Goal: Task Accomplishment & Management: Manage account settings

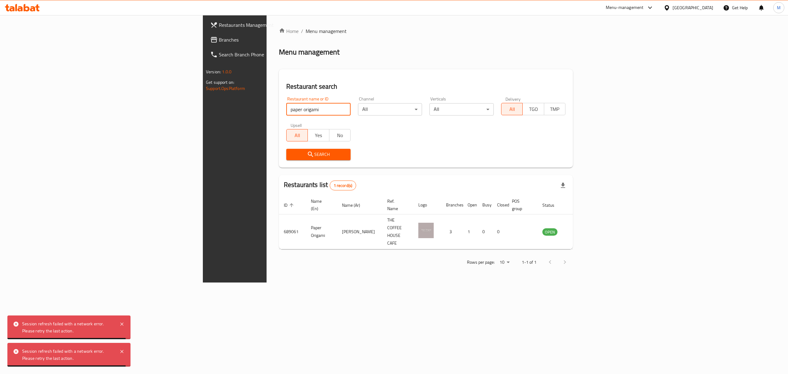
click at [286, 109] on input "paper origami" at bounding box center [318, 109] width 64 height 12
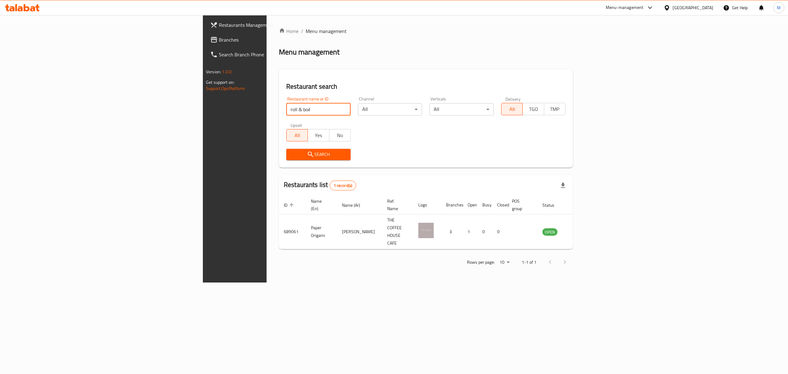
type input "roll & boil"
click button "Search" at bounding box center [318, 154] width 64 height 11
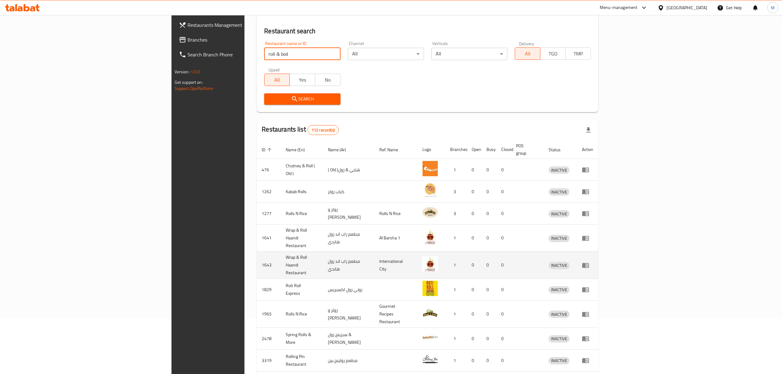
scroll to position [86, 0]
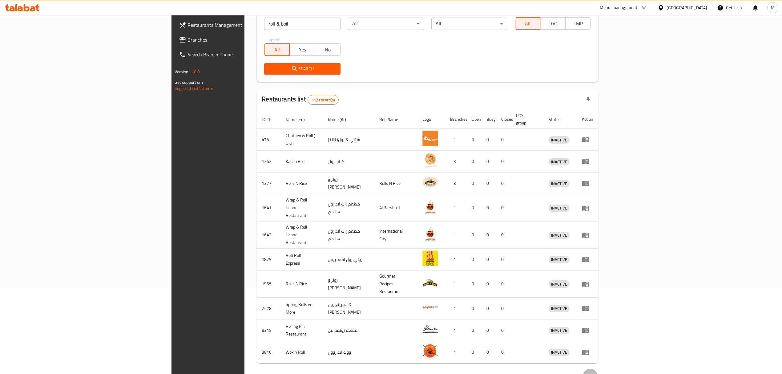
click at [598, 369] on button "Next page" at bounding box center [590, 376] width 15 height 15
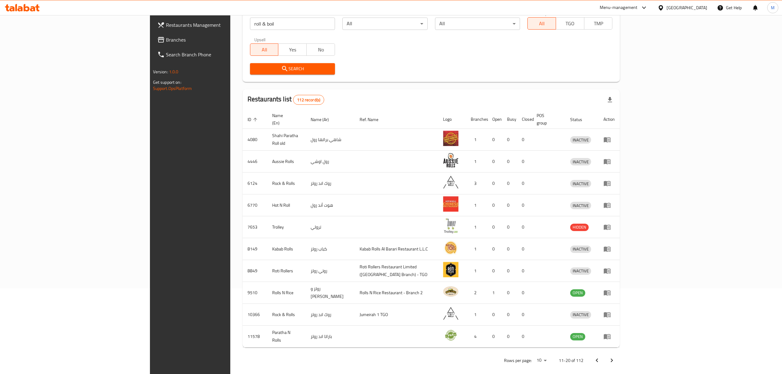
drag, startPoint x: 762, startPoint y: 362, endPoint x: 762, endPoint y: 358, distance: 3.7
click at [632, 361] on div "Home / Menu management Menu management Restaurant search Restaurant name or ID …" at bounding box center [431, 154] width 402 height 451
click at [616, 357] on icon "Next page" at bounding box center [611, 360] width 7 height 7
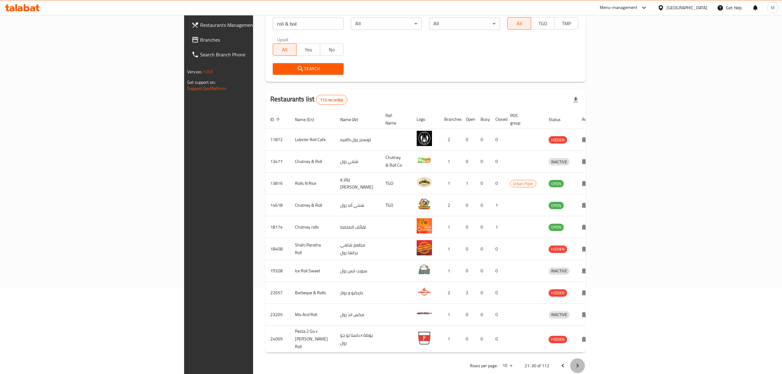
click at [585, 358] on button "Next page" at bounding box center [577, 365] width 15 height 15
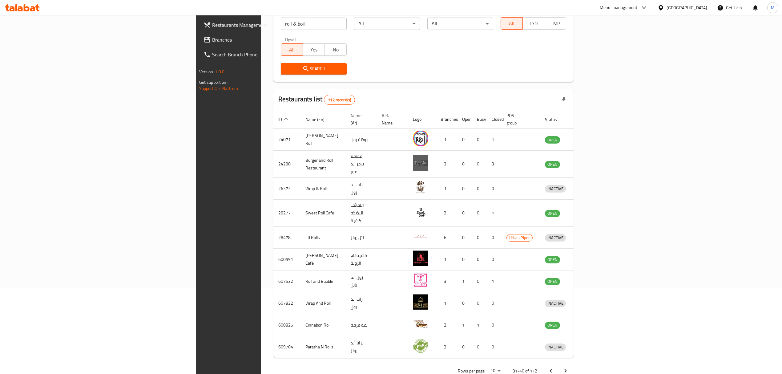
click at [574, 363] on div "Rows per page: 10 31-40 of 112" at bounding box center [423, 371] width 301 height 16
click at [569, 367] on icon "Next page" at bounding box center [565, 370] width 7 height 7
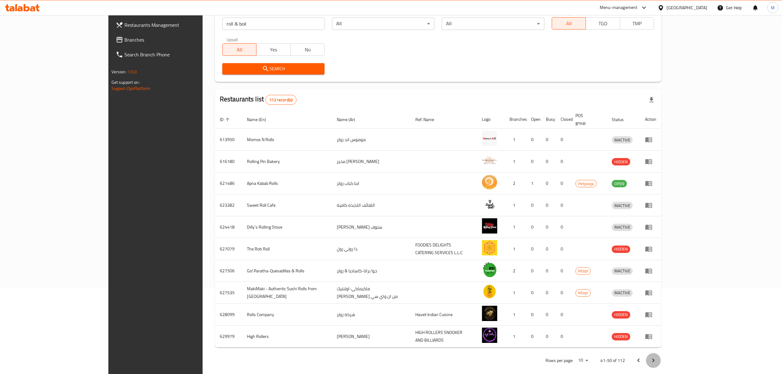
click at [661, 356] on button "Next page" at bounding box center [653, 360] width 15 height 15
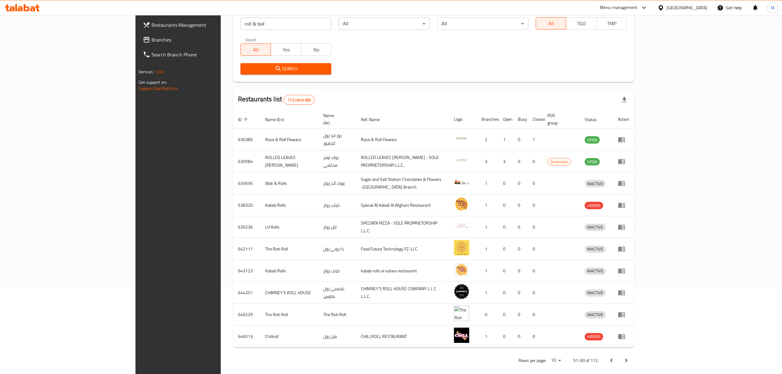
click at [630, 357] on icon "Next page" at bounding box center [626, 360] width 7 height 7
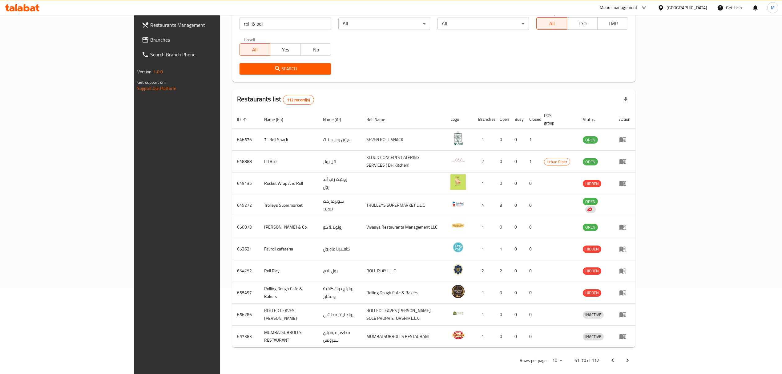
click at [631, 357] on icon "Next page" at bounding box center [627, 360] width 7 height 7
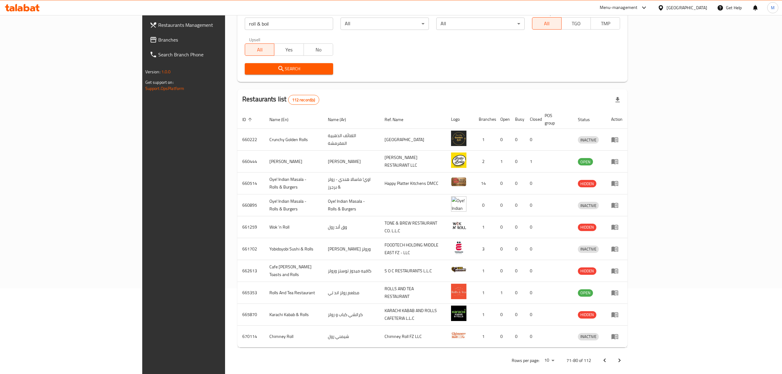
click at [623, 357] on icon "Next page" at bounding box center [619, 360] width 7 height 7
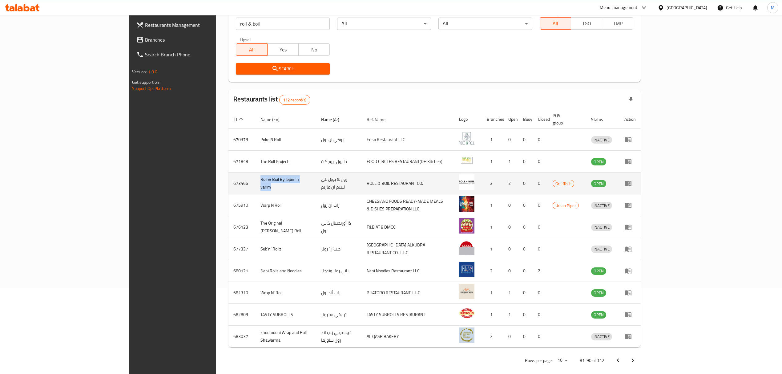
drag, startPoint x: 226, startPoint y: 176, endPoint x: 166, endPoint y: 174, distance: 60.4
click at [228, 174] on tr "673466 Roll & Boil By lepim n varim رول & بويل باي ليبيم ان فاريم ROLL & BOIL R…" at bounding box center [434, 183] width 412 height 22
copy tr "Roll & Boil By lepim n varim"
click at [228, 176] on td "673466" at bounding box center [241, 183] width 27 height 22
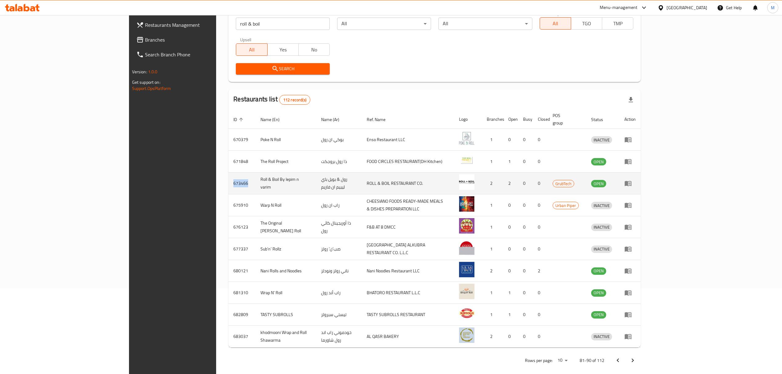
copy td "673466"
click at [632, 181] on icon "enhanced table" at bounding box center [628, 183] width 7 height 5
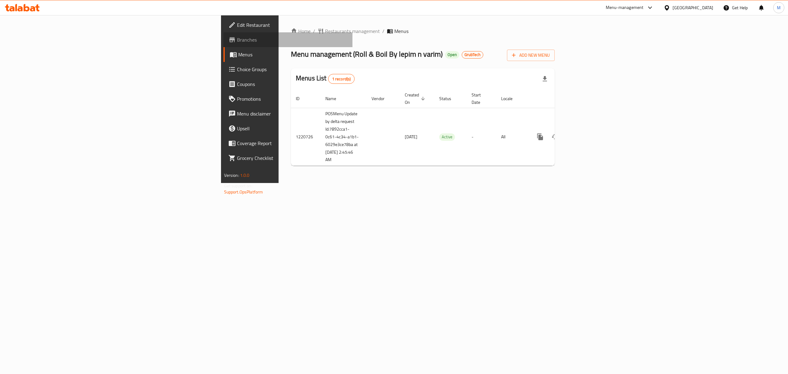
click at [237, 37] on span "Branches" at bounding box center [292, 39] width 111 height 7
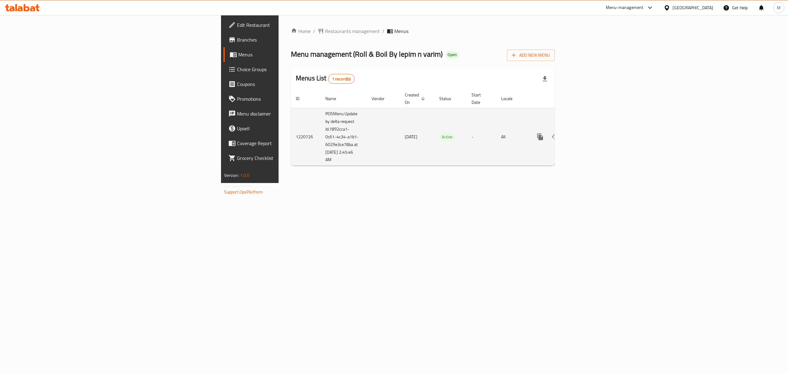
click at [588, 133] on icon "enhanced table" at bounding box center [584, 136] width 7 height 7
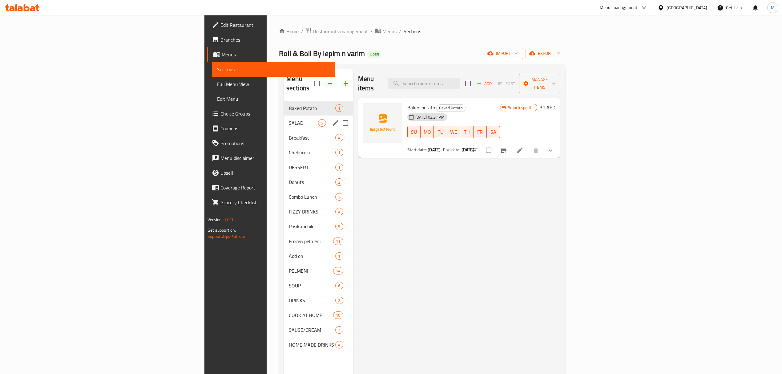
click at [289, 119] on span "SALAD" at bounding box center [303, 122] width 29 height 7
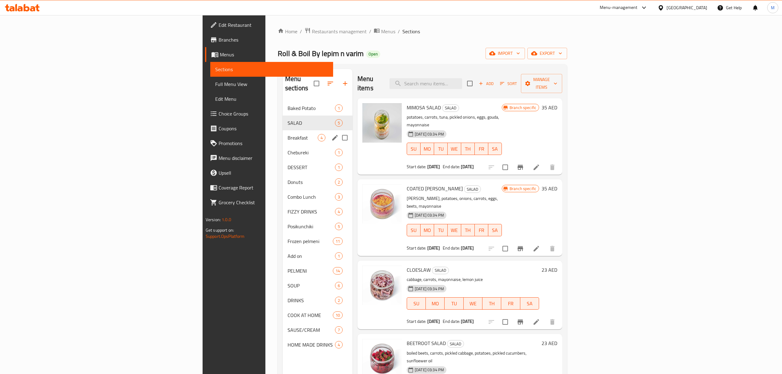
click at [283, 130] on div "Breakfast 4" at bounding box center [318, 137] width 70 height 15
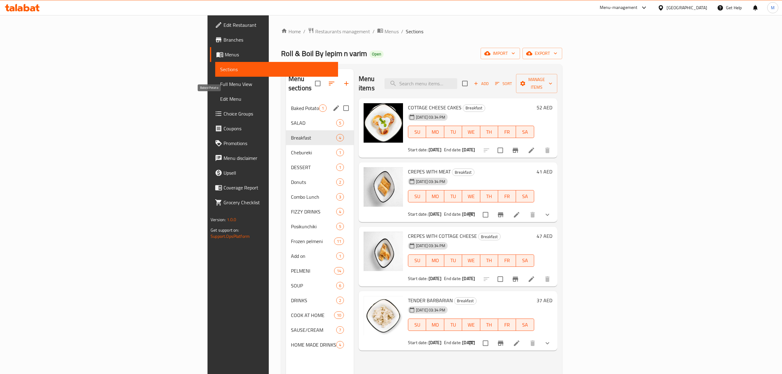
click at [291, 104] on span "Baked Potato" at bounding box center [305, 107] width 28 height 7
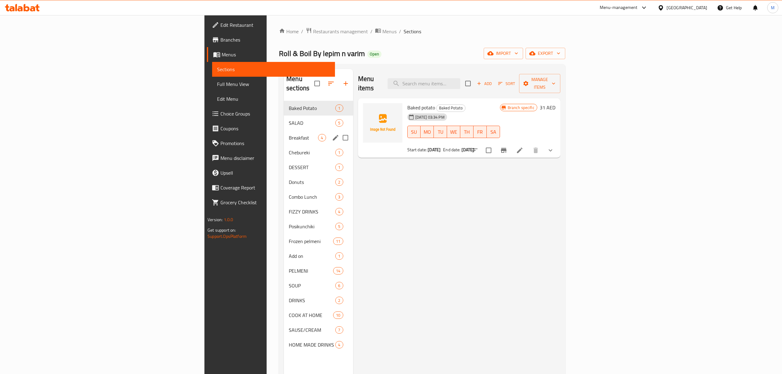
click at [284, 134] on div "Breakfast 4" at bounding box center [318, 137] width 69 height 15
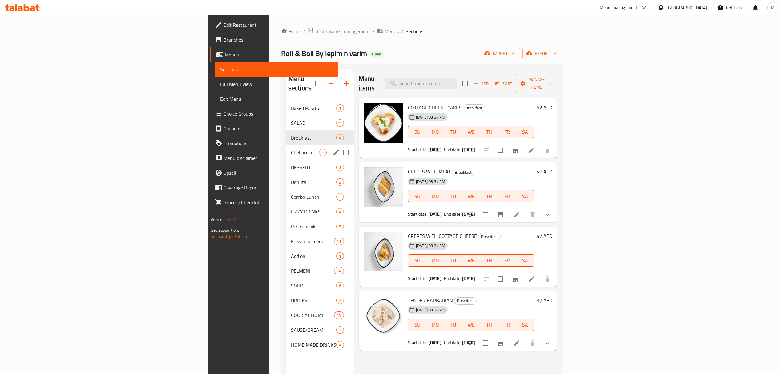
click at [291, 149] on span "Chebureki" at bounding box center [305, 152] width 28 height 7
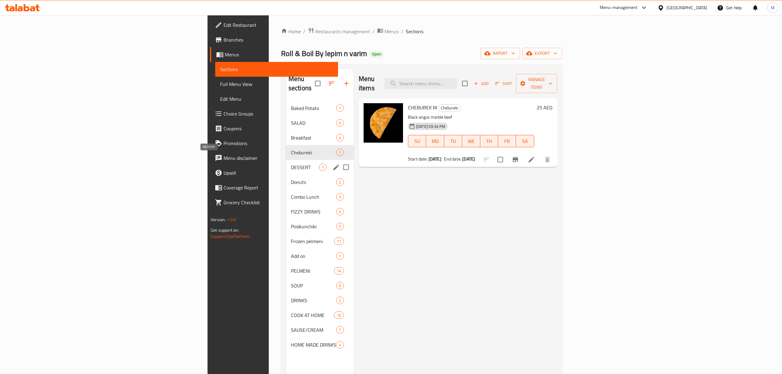
click at [291, 164] on span "DESSERT" at bounding box center [305, 167] width 28 height 7
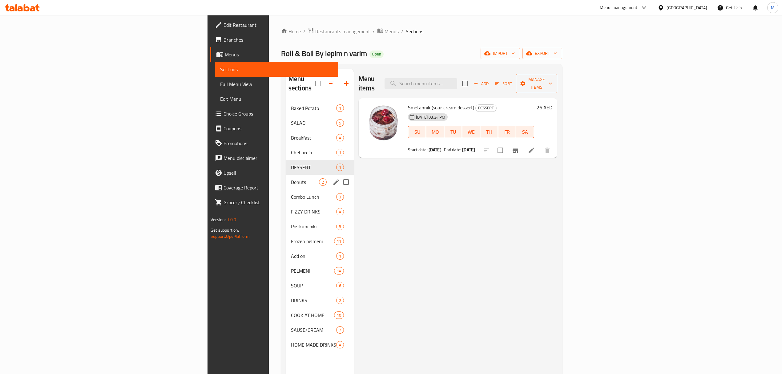
click at [286, 175] on div "Donuts 2" at bounding box center [320, 182] width 68 height 15
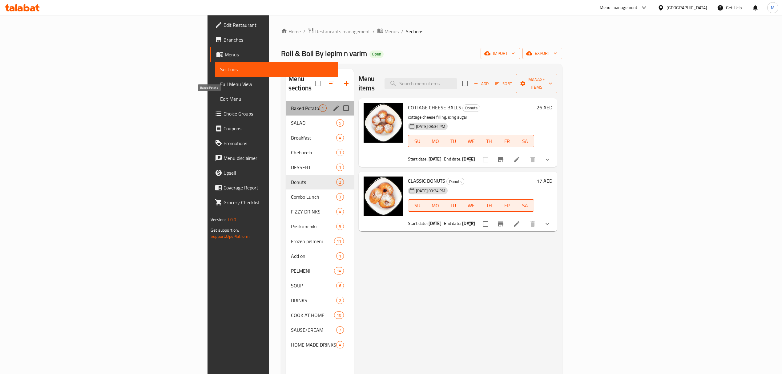
click at [291, 104] on span "Baked Potato" at bounding box center [305, 107] width 28 height 7
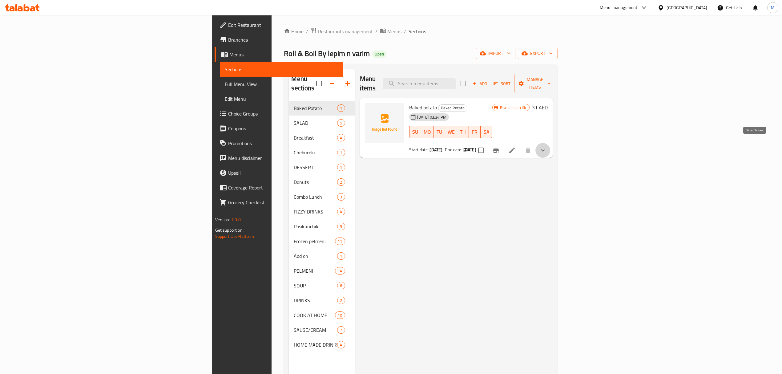
click at [547, 147] on icon "show more" at bounding box center [542, 150] width 7 height 7
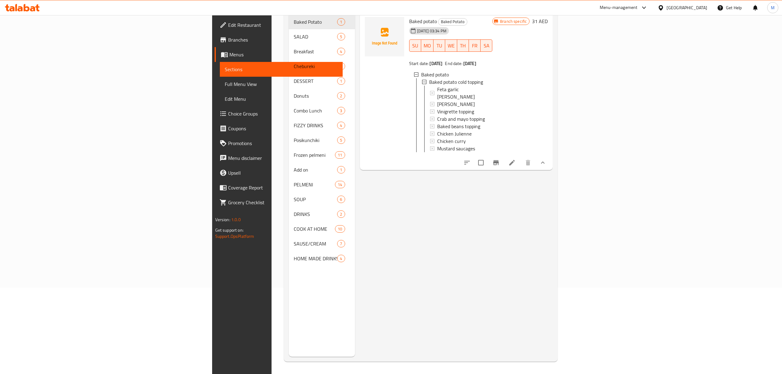
scroll to position [87, 0]
click at [516, 159] on icon at bounding box center [511, 162] width 7 height 7
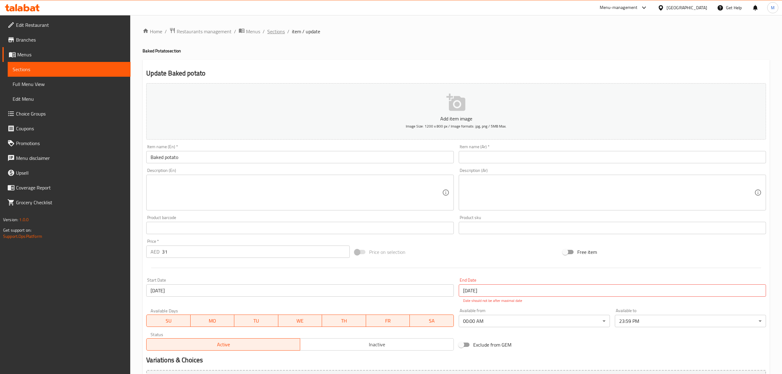
click at [278, 30] on span "Sections" at bounding box center [276, 31] width 18 height 7
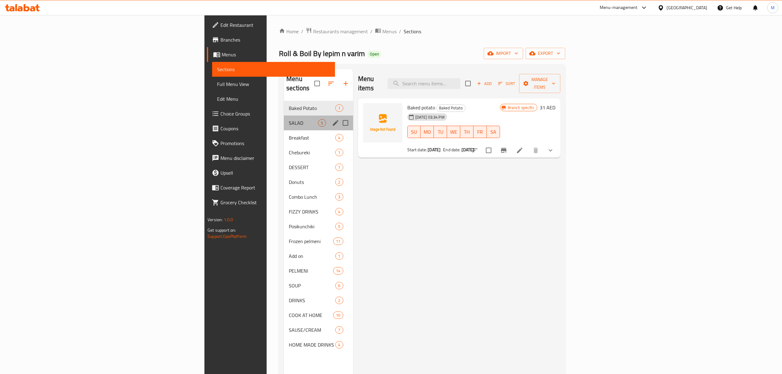
click at [284, 119] on div "SALAD 5" at bounding box center [318, 122] width 69 height 15
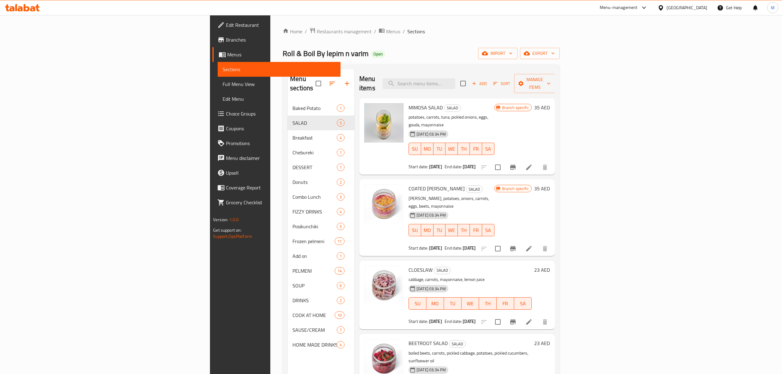
click at [212, 109] on link "Choice Groups" at bounding box center [276, 113] width 128 height 15
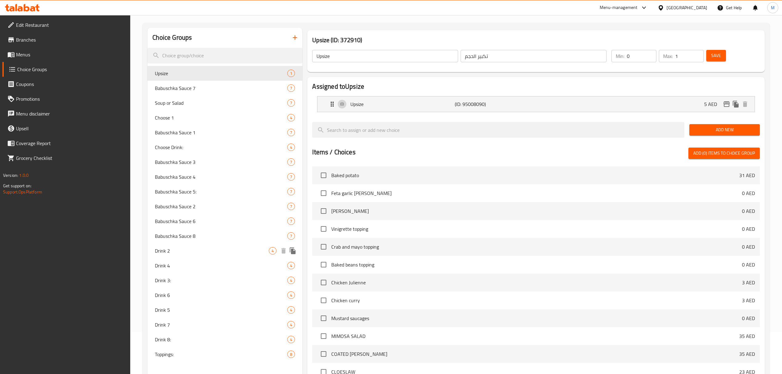
scroll to position [83, 0]
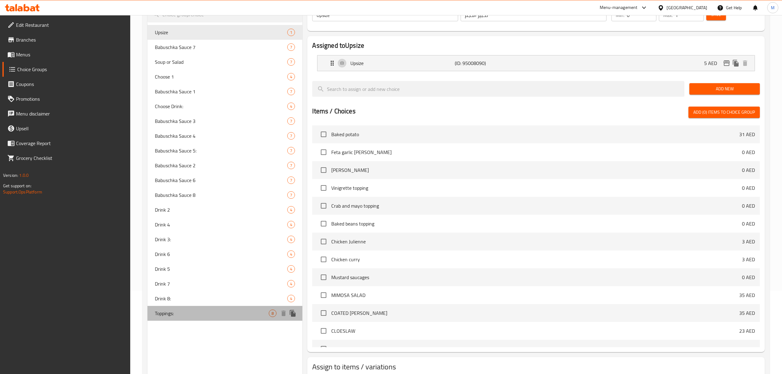
click at [209, 314] on span "Toppings:" at bounding box center [212, 312] width 114 height 7
type input "Toppings:"
type input "الإضافات:"
type input "1"
type input "2"
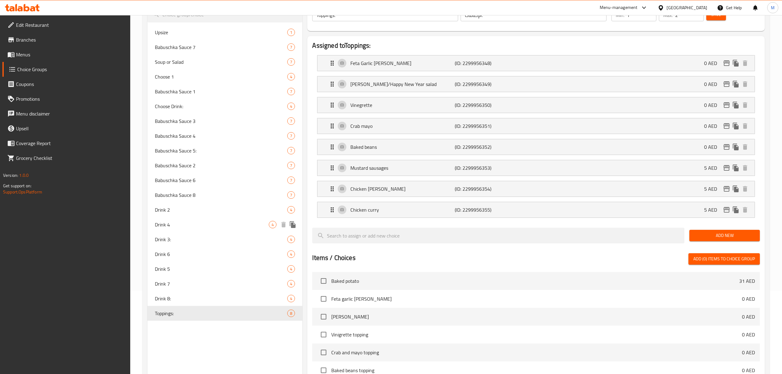
scroll to position [0, 0]
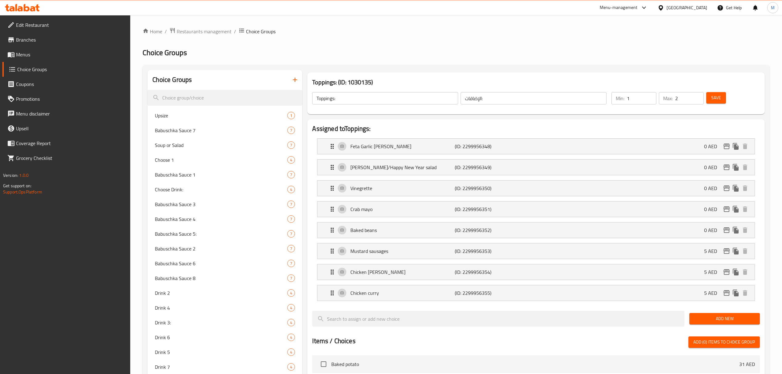
click at [63, 29] on link "Edit Restaurant" at bounding box center [66, 25] width 128 height 15
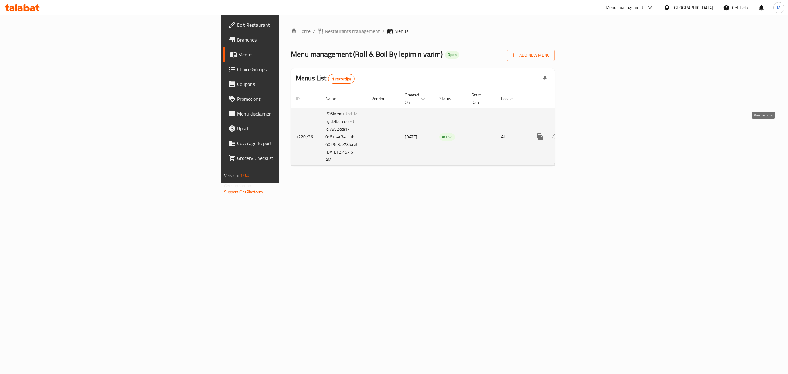
click at [588, 133] on icon "enhanced table" at bounding box center [584, 136] width 7 height 7
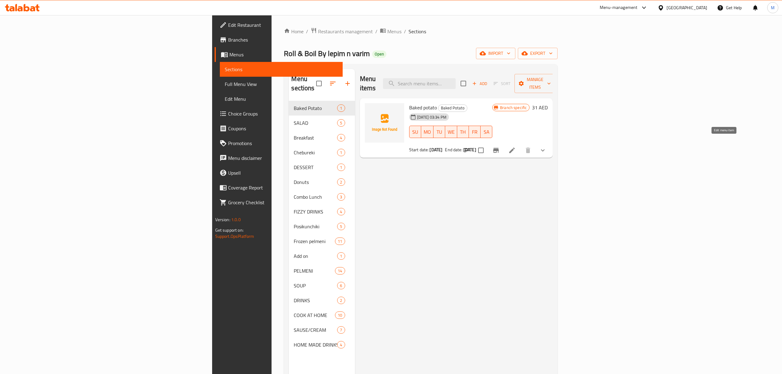
click at [515, 147] on icon at bounding box center [512, 150] width 6 height 6
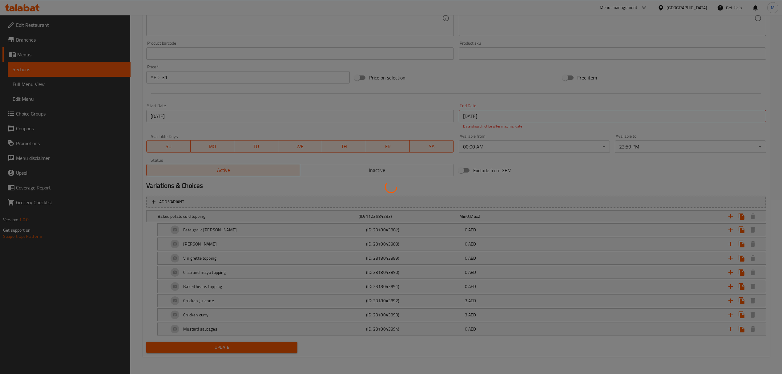
scroll to position [68, 0]
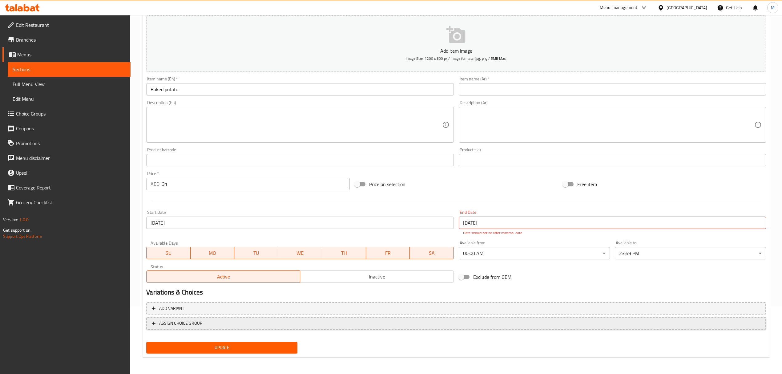
click at [365, 324] on span "ASSIGN CHOICE GROUP" at bounding box center [456, 323] width 609 height 8
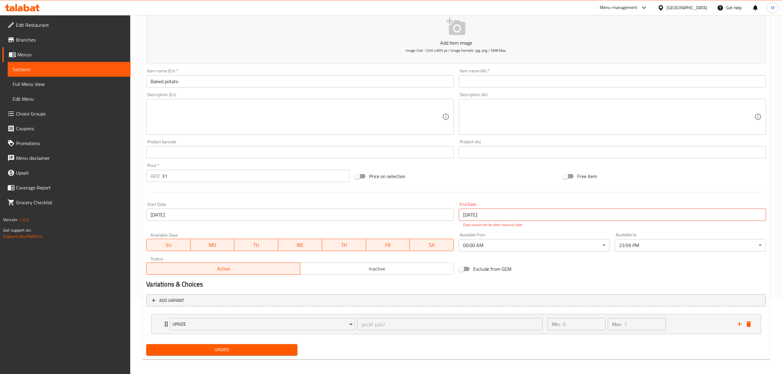
scroll to position [78, 0]
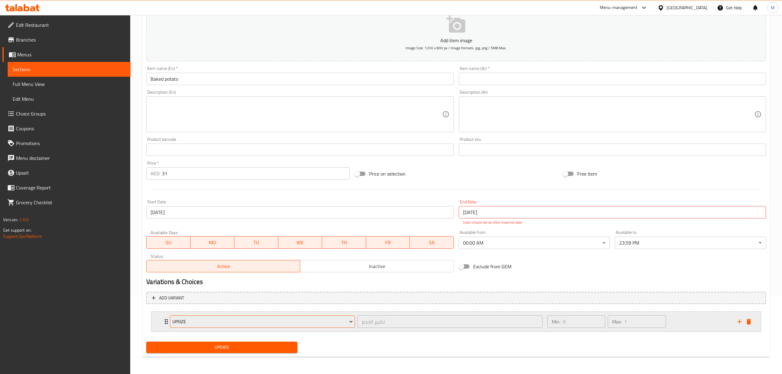
click at [302, 319] on span "Upsize" at bounding box center [262, 322] width 180 height 8
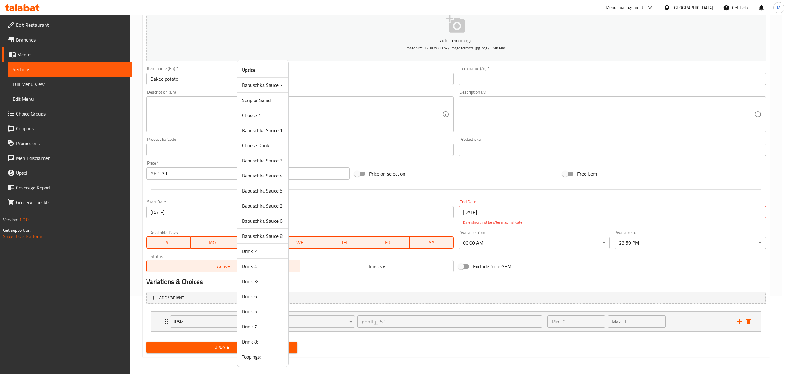
click at [266, 357] on span "Toppings:" at bounding box center [263, 356] width 42 height 7
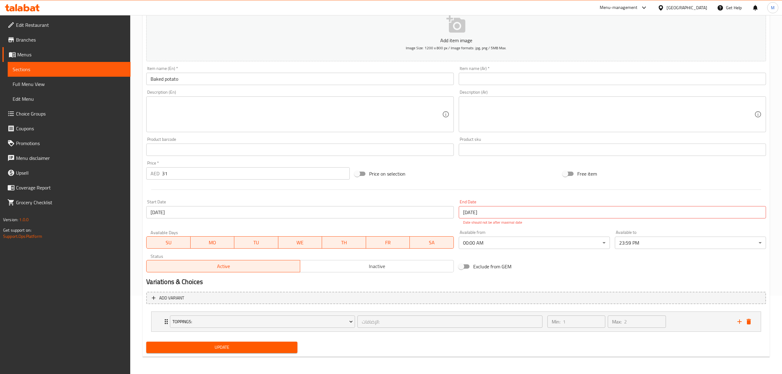
click at [341, 348] on div "Update" at bounding box center [456, 347] width 625 height 16
click at [685, 329] on div "Min: 1 ​ Max: 2 ​" at bounding box center [639, 322] width 190 height 20
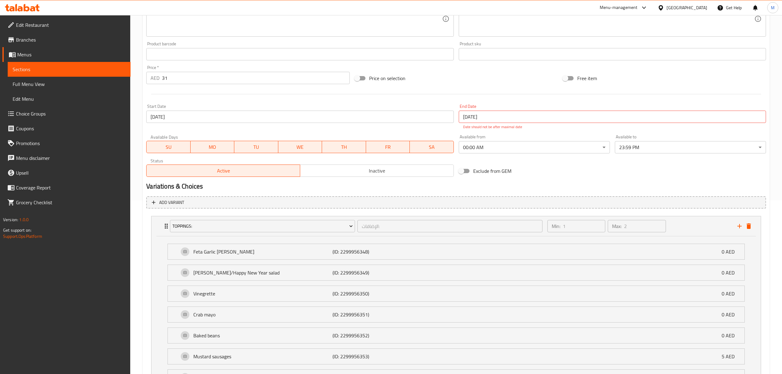
scroll to position [243, 0]
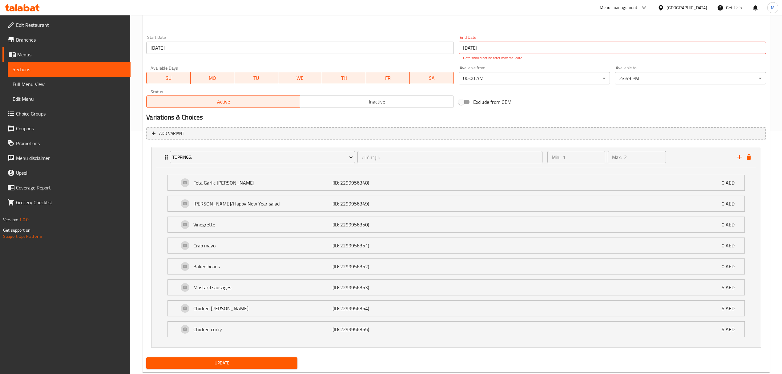
click at [275, 360] on button "Update" at bounding box center [221, 362] width 151 height 11
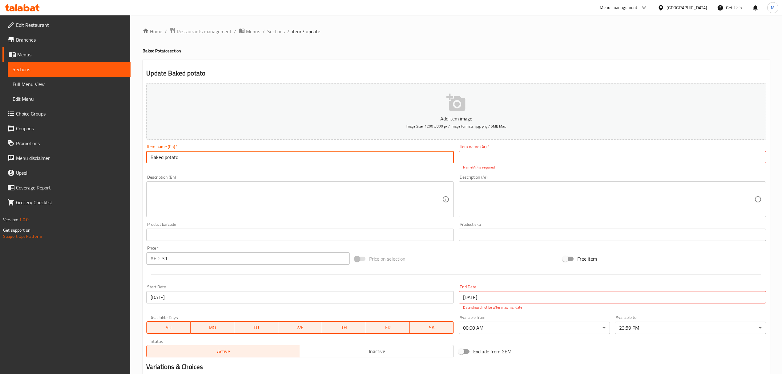
click at [227, 155] on input "Baked potato" at bounding box center [299, 157] width 307 height 12
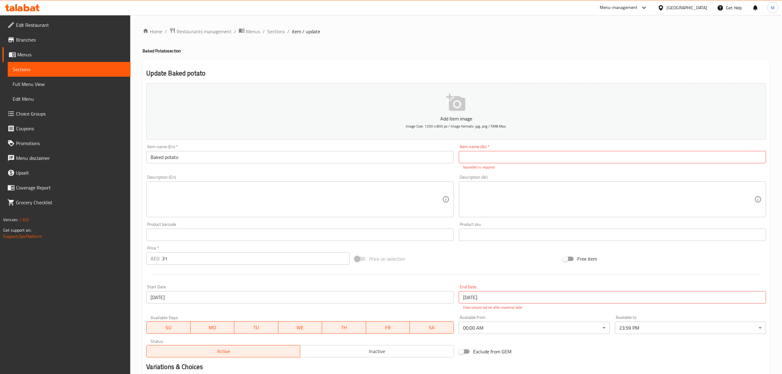
click at [349, 184] on div "Description (En)" at bounding box center [299, 199] width 307 height 36
click at [269, 33] on span "Sections" at bounding box center [276, 31] width 18 height 7
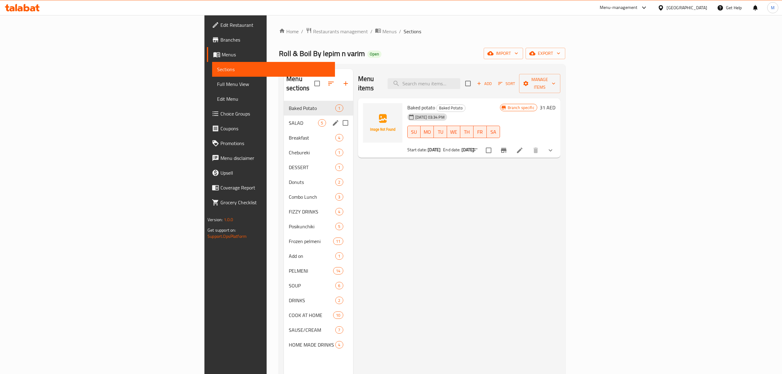
click at [289, 119] on span "SALAD" at bounding box center [303, 122] width 29 height 7
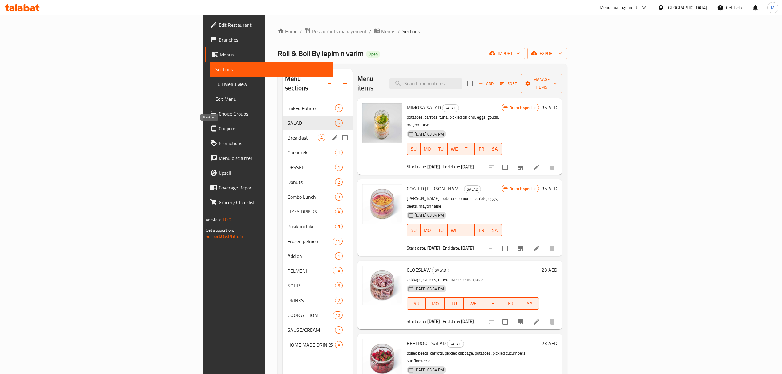
click at [288, 134] on span "Breakfast" at bounding box center [303, 137] width 30 height 7
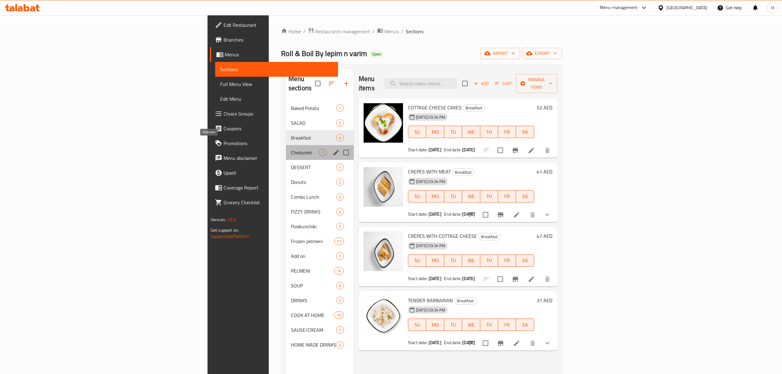
click at [291, 149] on span "Chebureki" at bounding box center [305, 152] width 28 height 7
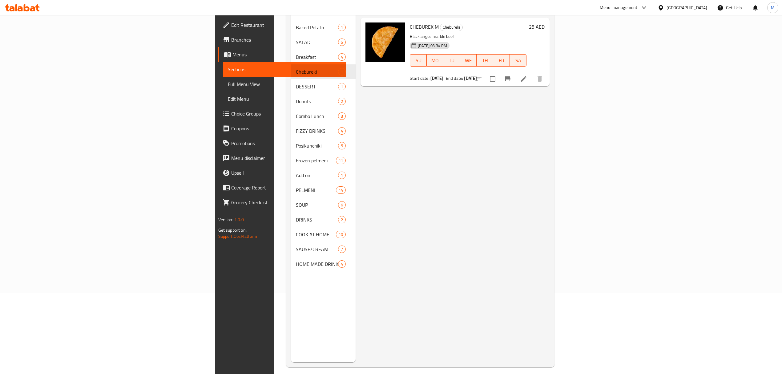
scroll to position [87, 0]
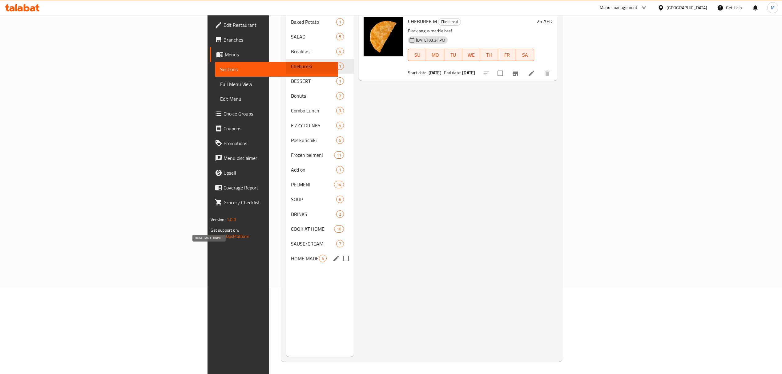
click at [291, 255] on span "HOME MADE DRINKS" at bounding box center [305, 258] width 28 height 7
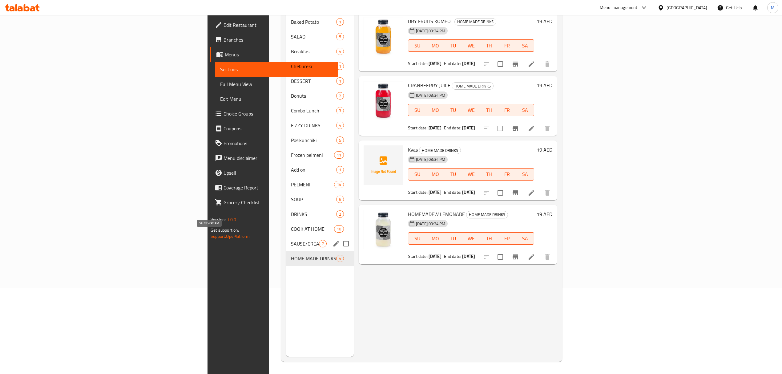
click at [291, 240] on span "SAUSE/CREAM" at bounding box center [305, 243] width 28 height 7
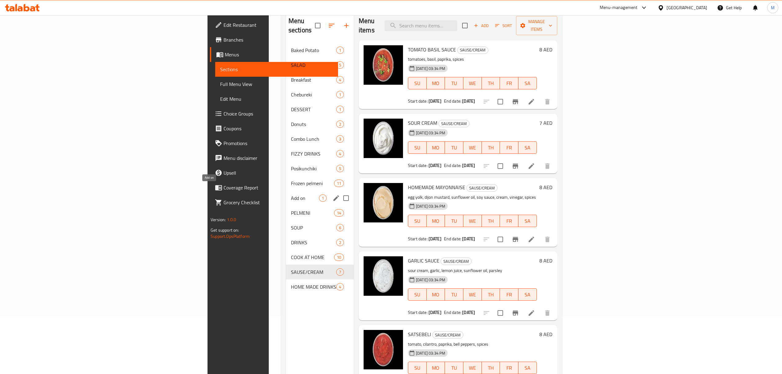
scroll to position [46, 0]
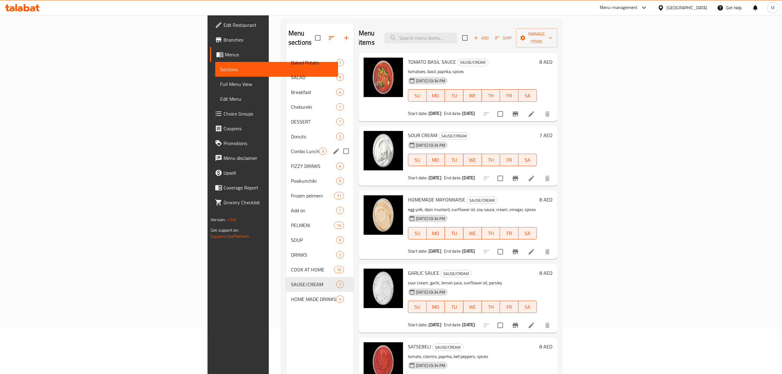
click at [291, 147] on span "Combo Lunch" at bounding box center [305, 150] width 28 height 7
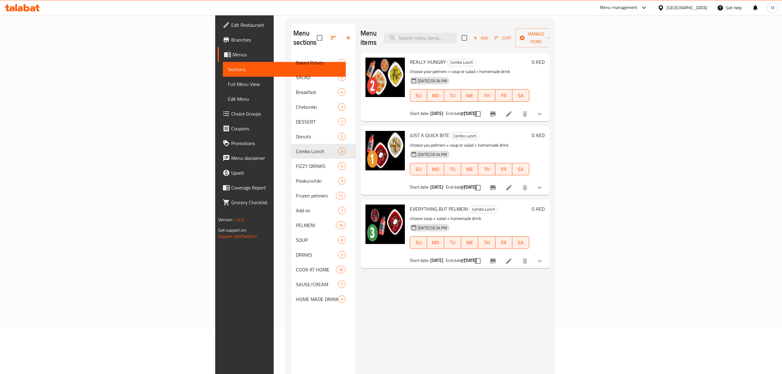
click at [543, 110] on icon "show more" at bounding box center [539, 113] width 7 height 7
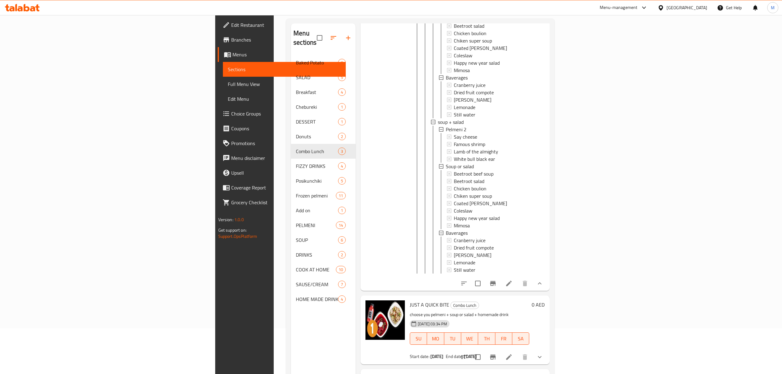
scroll to position [365, 0]
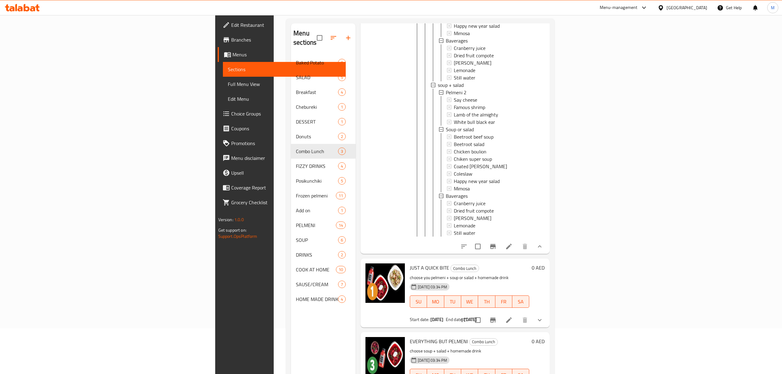
click at [513, 247] on icon at bounding box center [508, 246] width 7 height 7
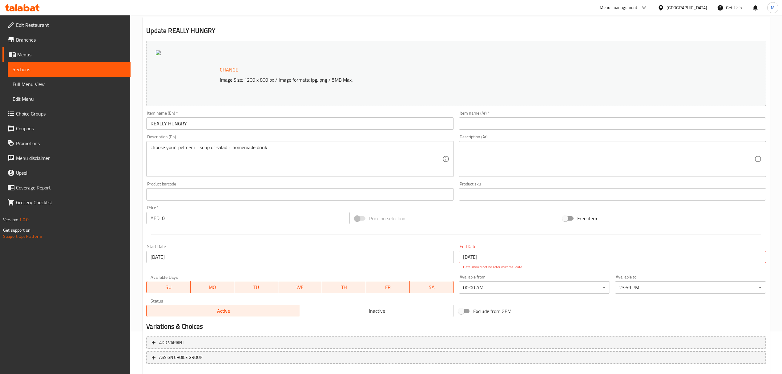
scroll to position [76, 0]
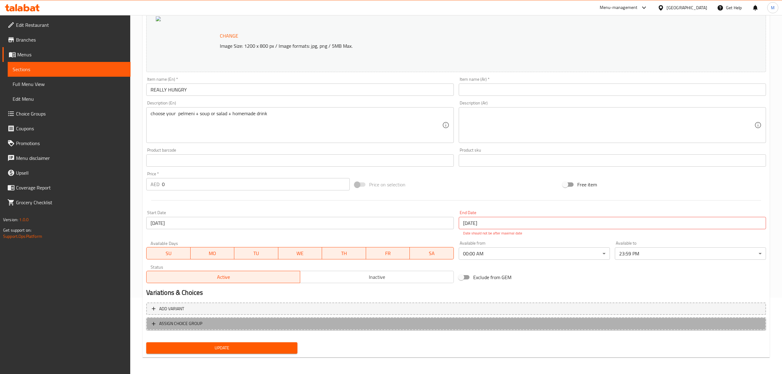
click at [338, 321] on span "ASSIGN CHOICE GROUP" at bounding box center [456, 324] width 609 height 8
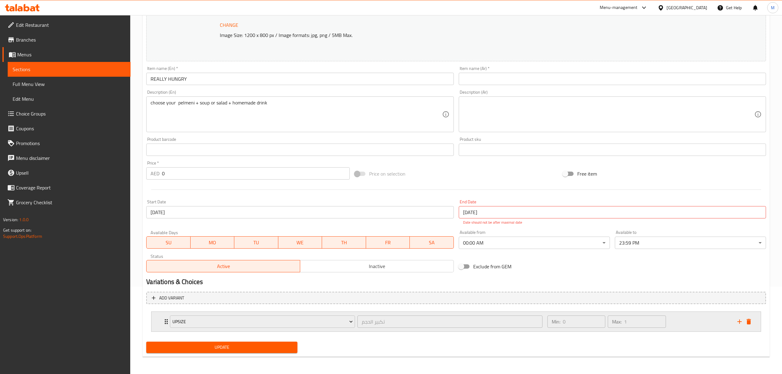
click at [684, 320] on div "Min: 0 ​ Max: 1 ​" at bounding box center [639, 322] width 190 height 20
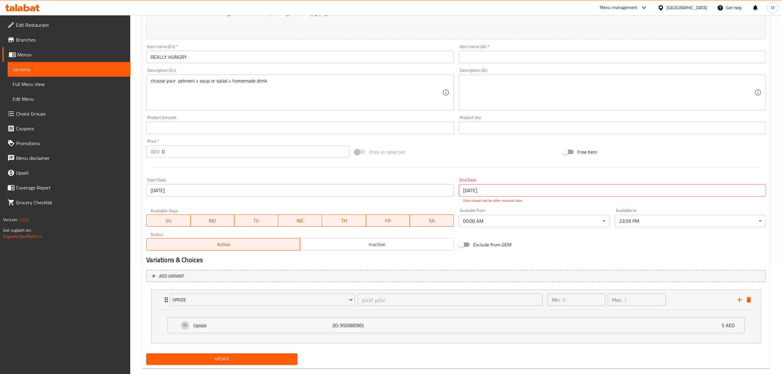
scroll to position [121, 0]
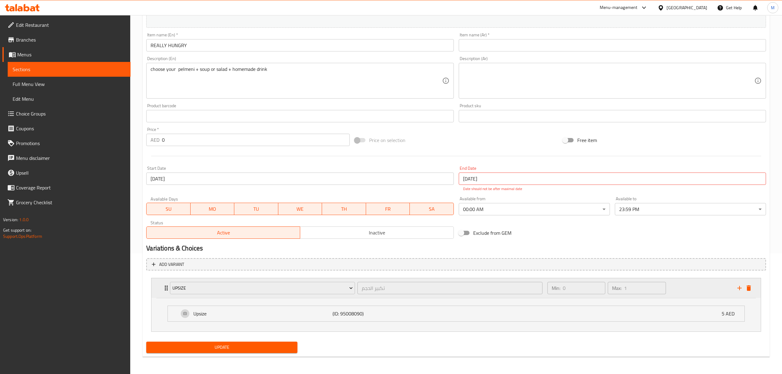
click at [681, 287] on div "Min: 0 ​ Max: 1 ​" at bounding box center [639, 288] width 190 height 20
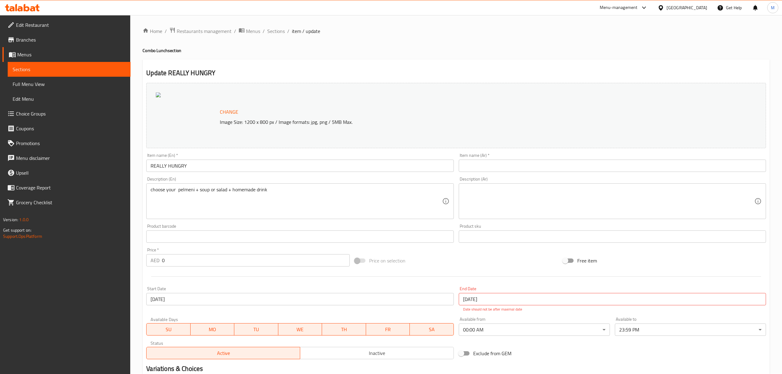
scroll to position [0, 0]
click at [277, 31] on span "Sections" at bounding box center [276, 31] width 18 height 7
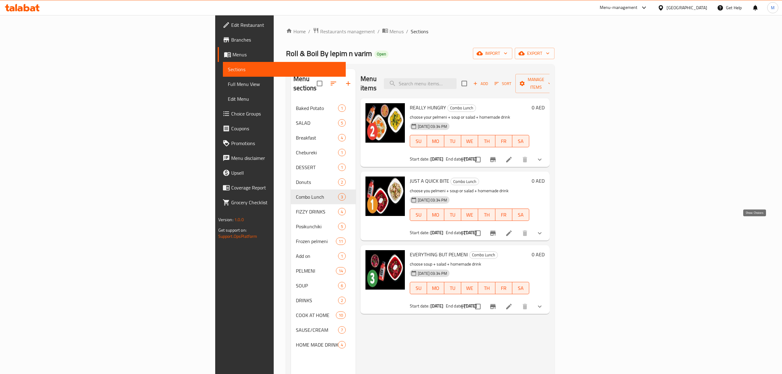
click at [543, 229] on icon "show more" at bounding box center [539, 232] width 7 height 7
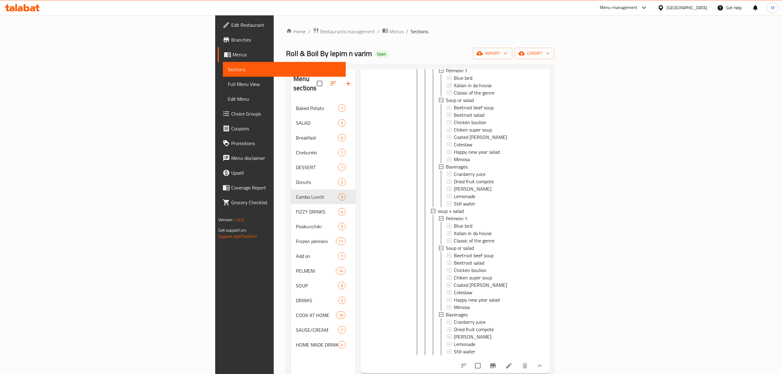
scroll to position [87, 0]
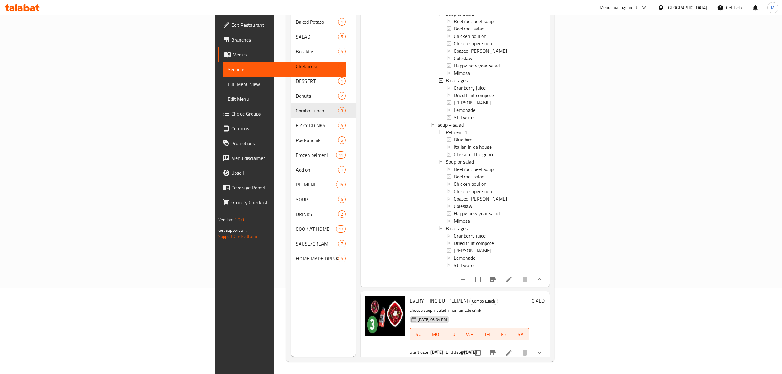
click at [547, 272] on div at bounding box center [502, 279] width 91 height 15
click at [513, 276] on icon at bounding box center [508, 279] width 7 height 7
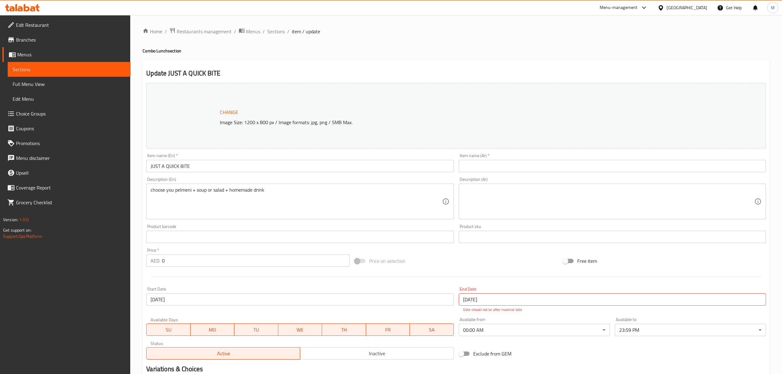
scroll to position [76, 0]
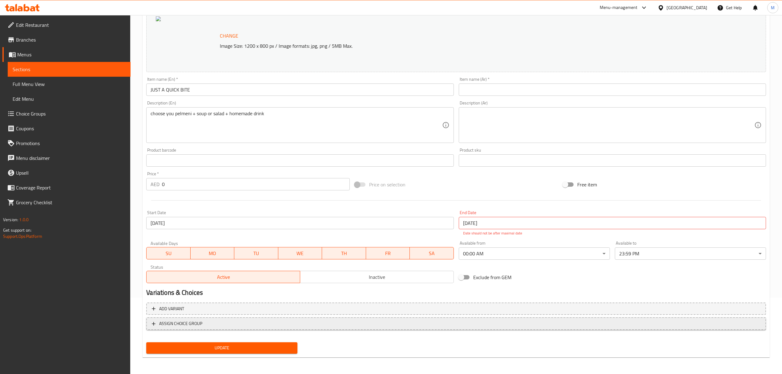
click at [436, 323] on span "ASSIGN CHOICE GROUP" at bounding box center [456, 324] width 609 height 8
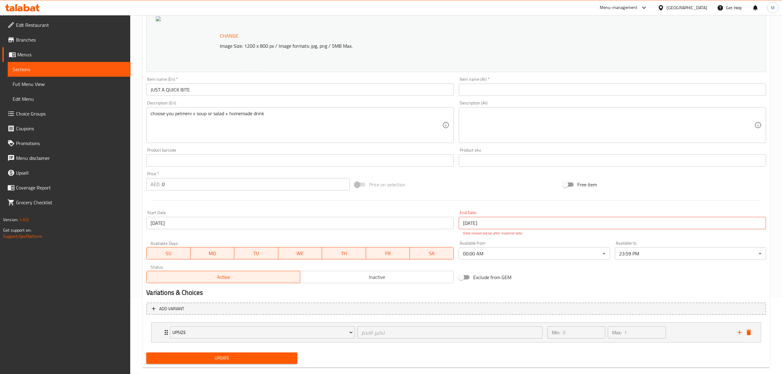
click at [591, 278] on div "Exclude from GEM" at bounding box center [560, 277] width 208 height 17
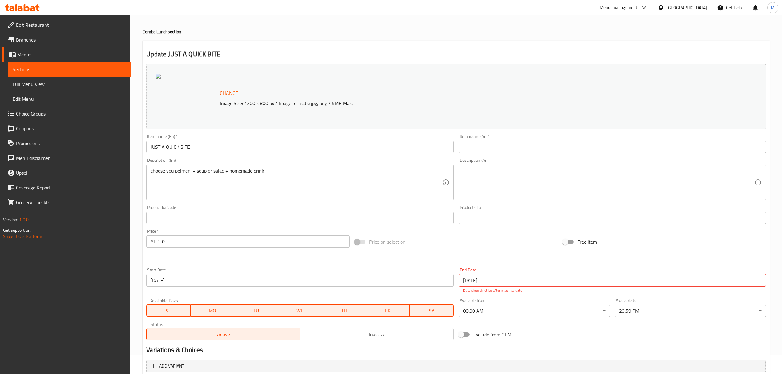
scroll to position [0, 0]
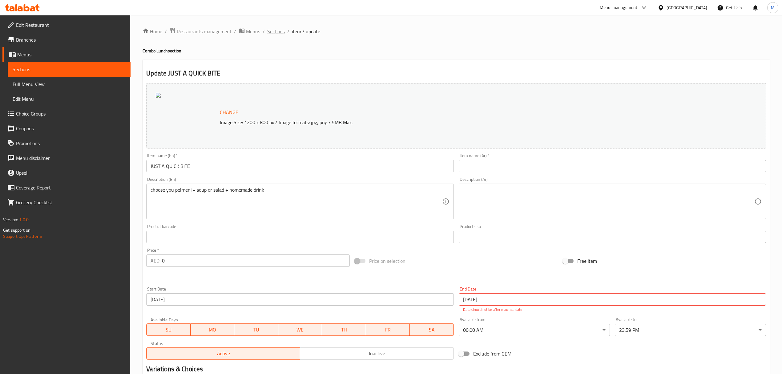
click at [273, 34] on span "Sections" at bounding box center [276, 31] width 18 height 7
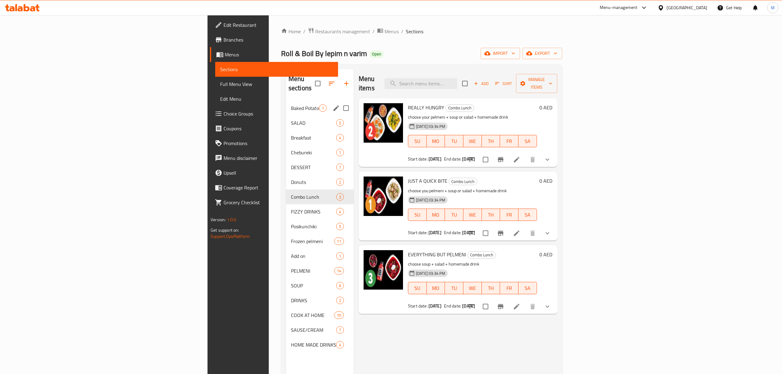
click at [291, 104] on span "Baked Potato" at bounding box center [305, 107] width 28 height 7
